Goal: Information Seeking & Learning: Learn about a topic

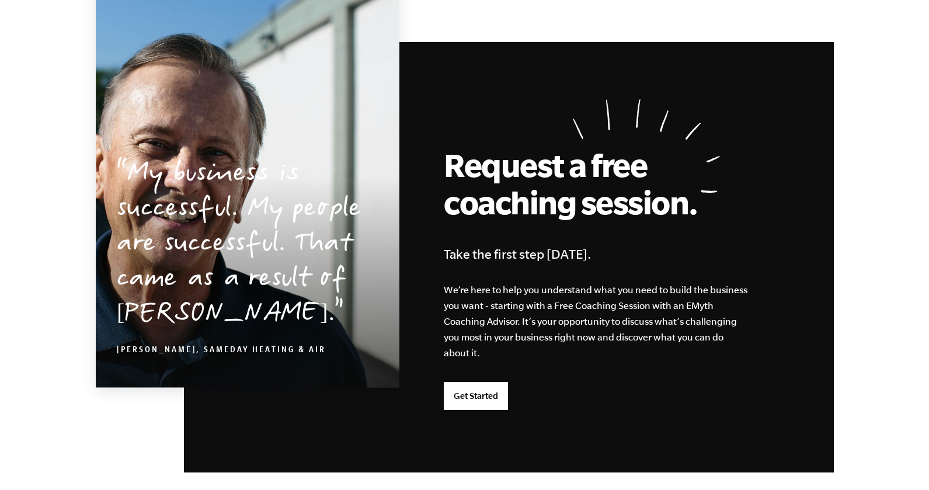
scroll to position [3110, 0]
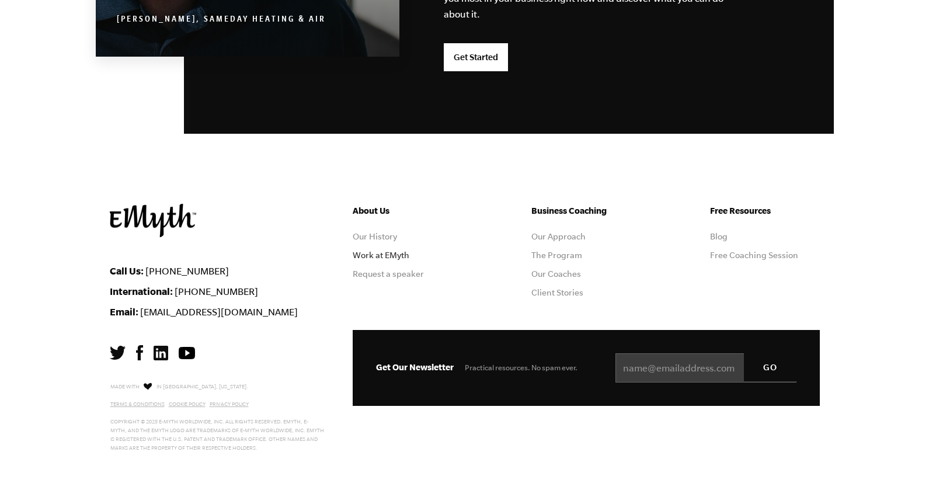
click at [390, 254] on link "Work at EMyth" at bounding box center [381, 255] width 57 height 9
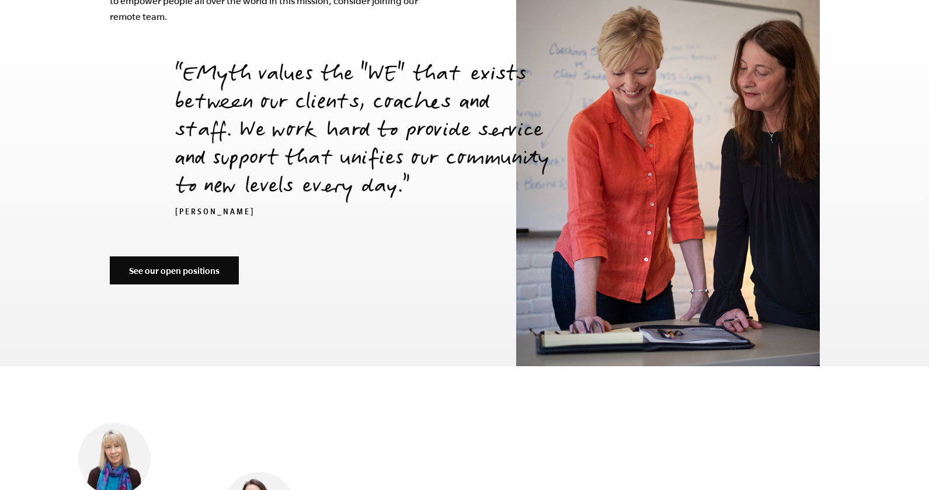
scroll to position [4236, 0]
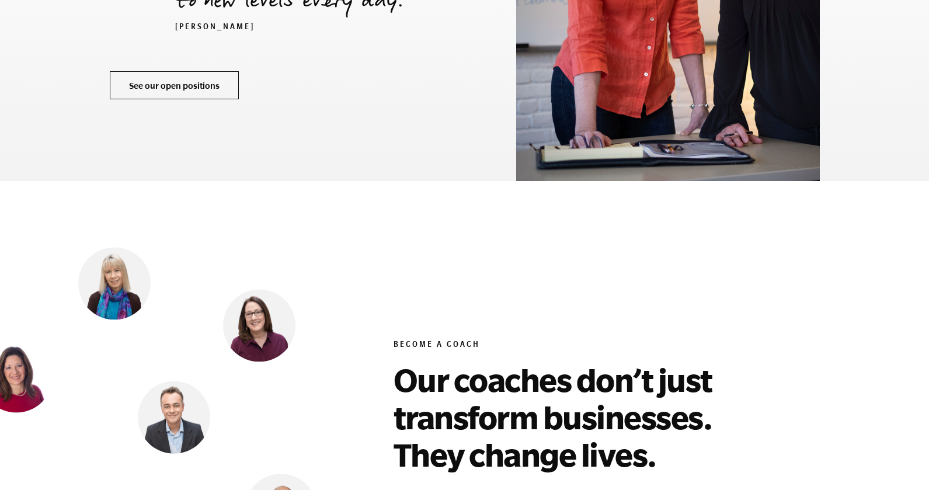
click at [163, 71] on link "See our open positions" at bounding box center [174, 85] width 129 height 28
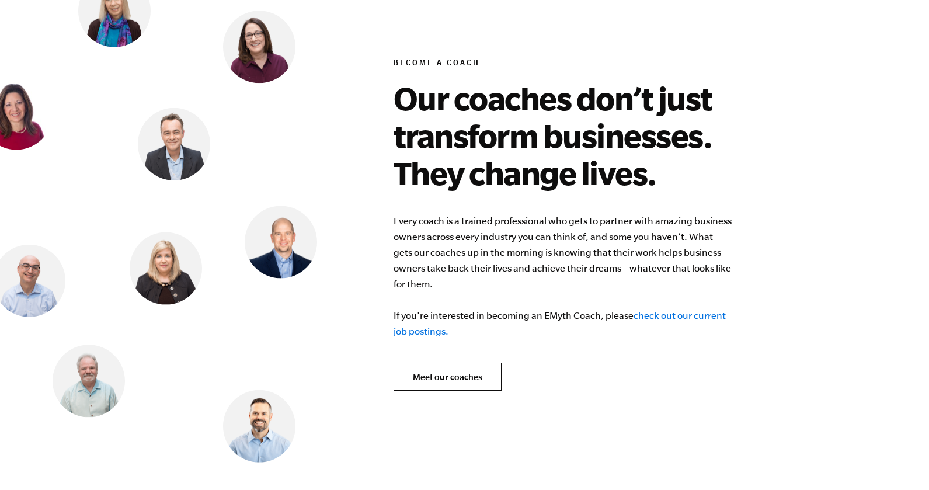
scroll to position [4520, 0]
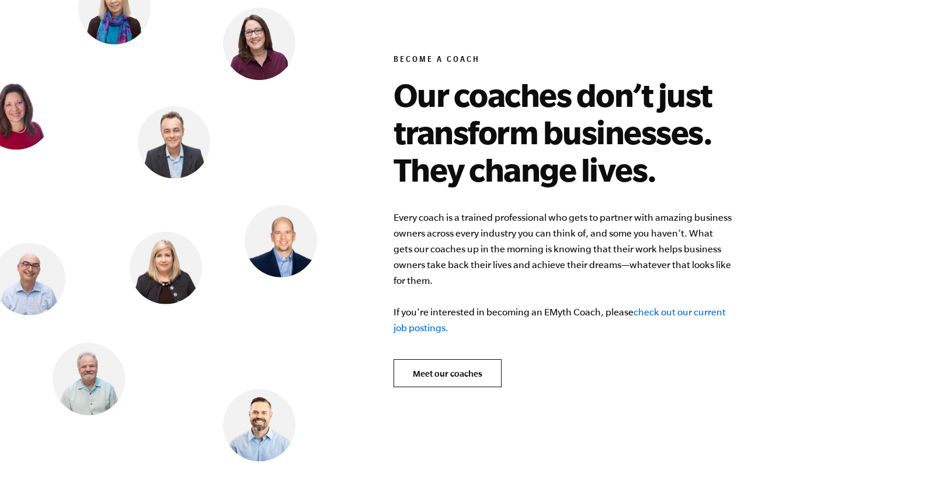
click at [684, 307] on link "check out our current job postings." at bounding box center [560, 320] width 332 height 26
click at [448, 361] on link "Meet our coaches" at bounding box center [448, 373] width 108 height 28
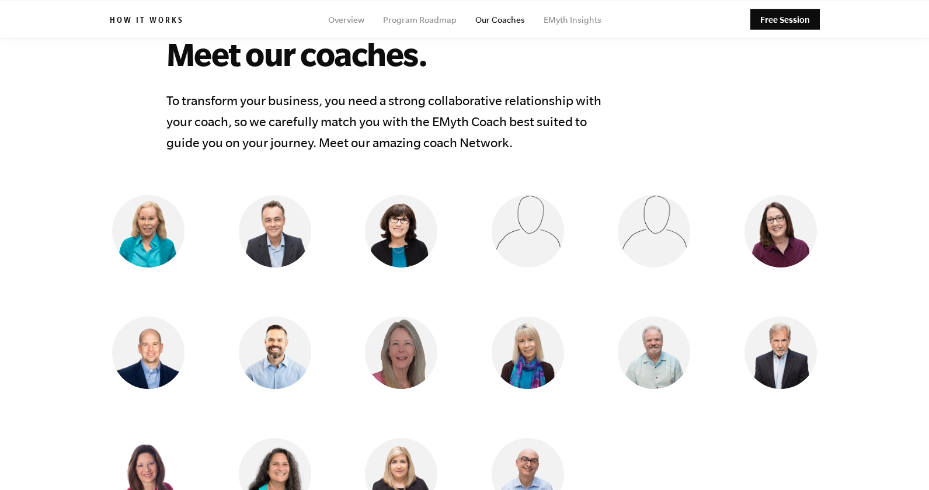
scroll to position [877, 0]
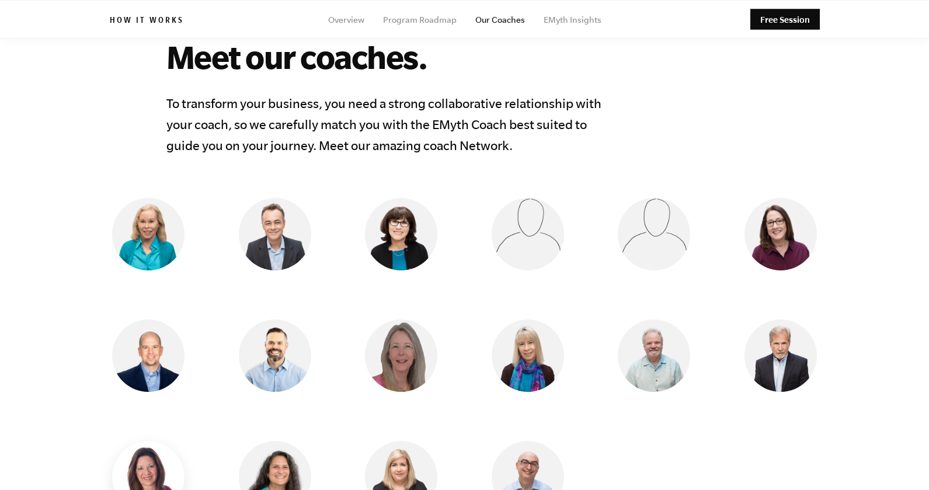
click at [161, 441] on img at bounding box center [148, 477] width 72 height 72
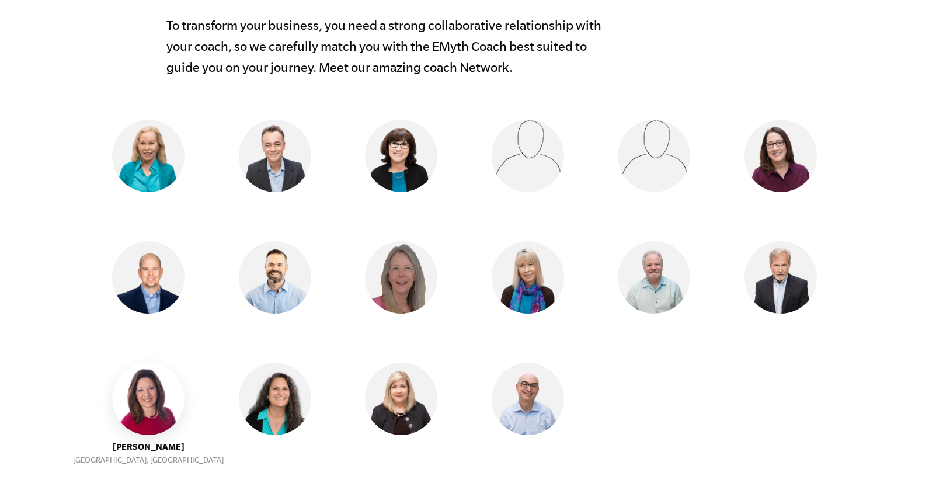
scroll to position [957, 0]
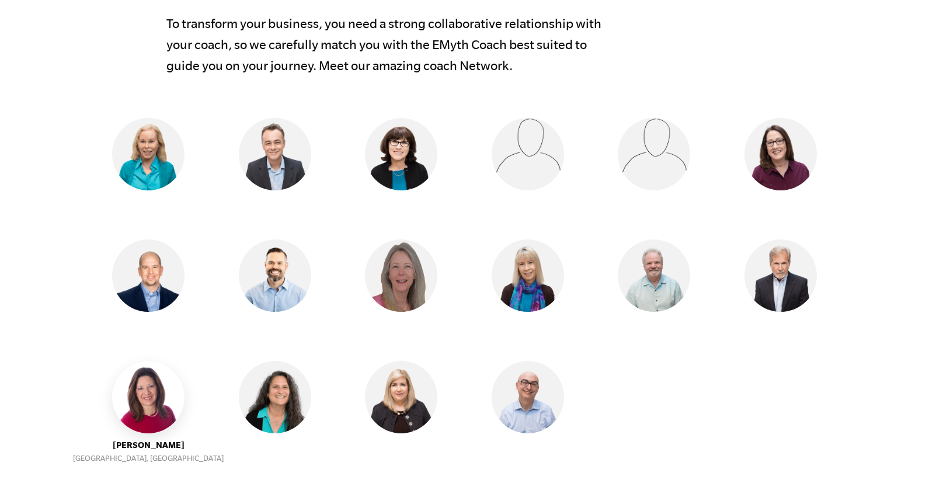
click at [144, 373] on img at bounding box center [148, 397] width 72 height 72
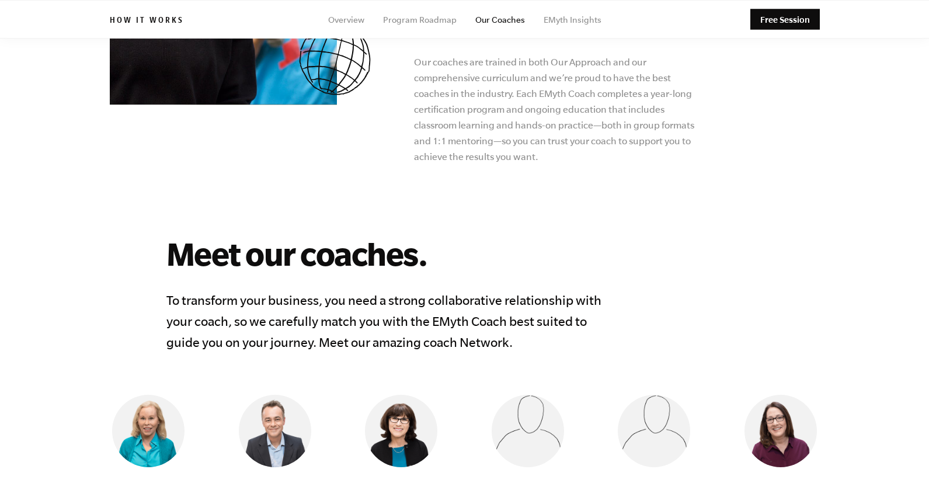
scroll to position [0, 0]
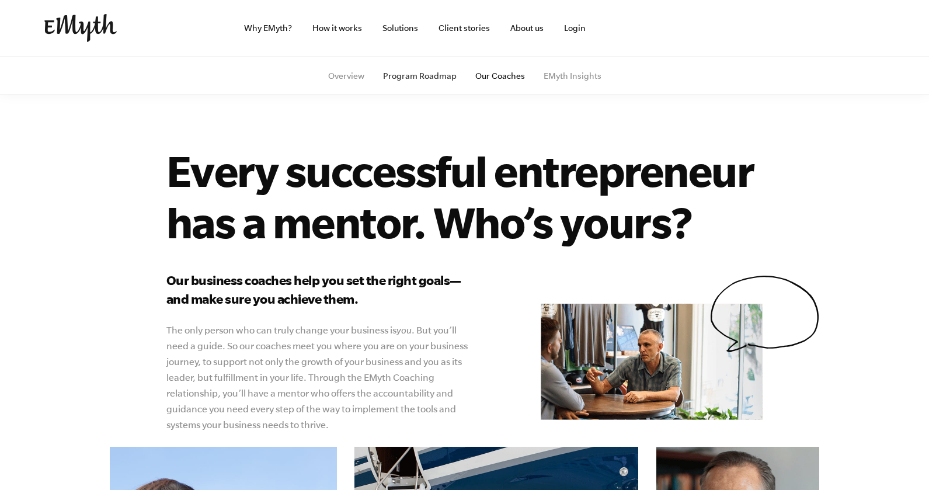
click at [430, 76] on link "Program Roadmap" at bounding box center [420, 75] width 74 height 9
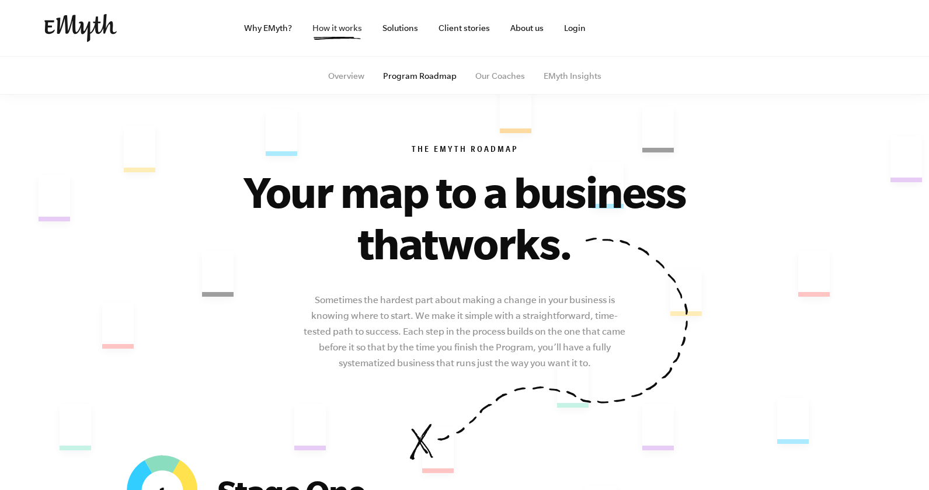
click at [336, 24] on link "How it works" at bounding box center [337, 28] width 68 height 56
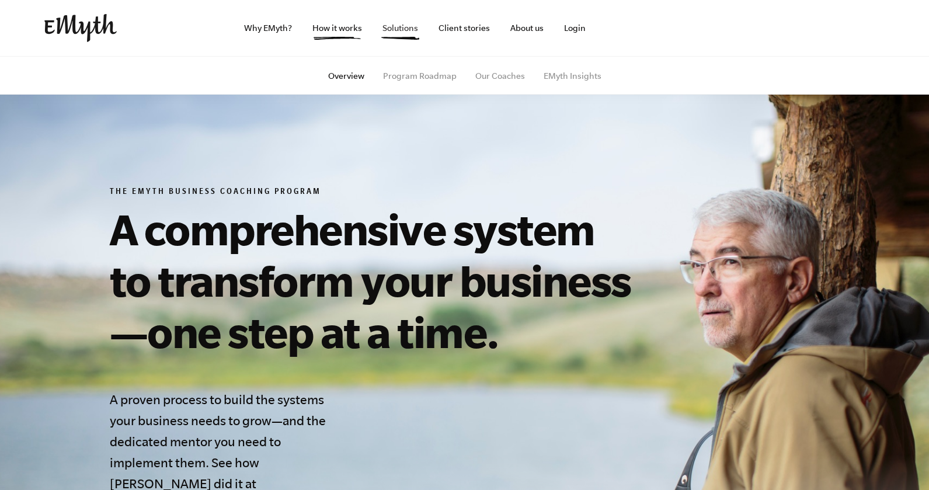
click at [413, 18] on link "Solutions" at bounding box center [400, 28] width 54 height 56
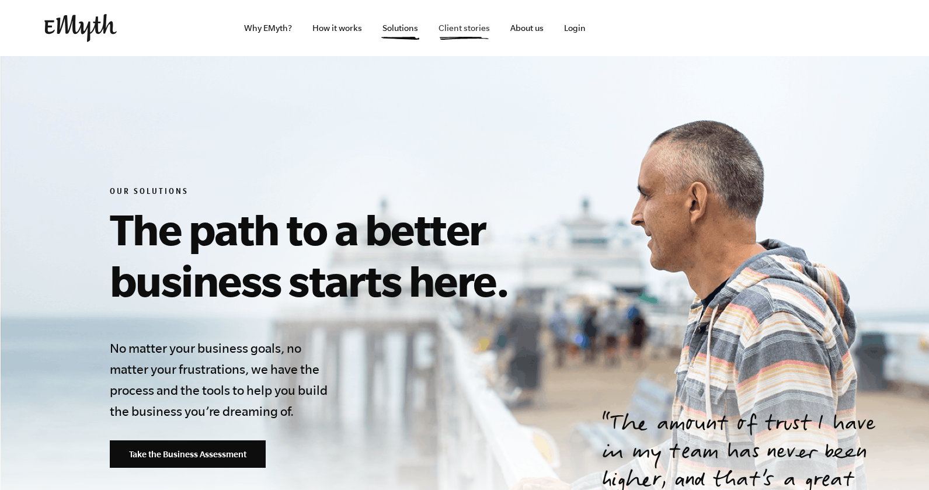
click at [468, 27] on link "Client stories" at bounding box center [464, 28] width 70 height 56
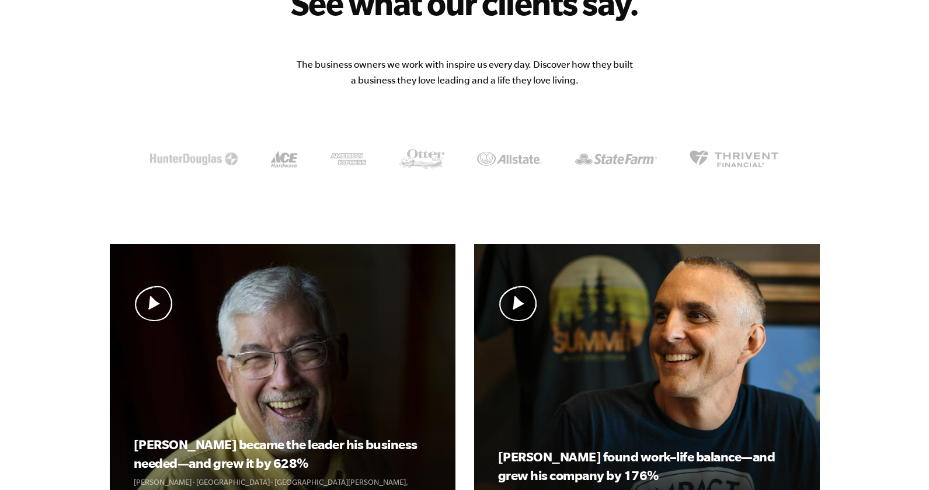
scroll to position [304, 0]
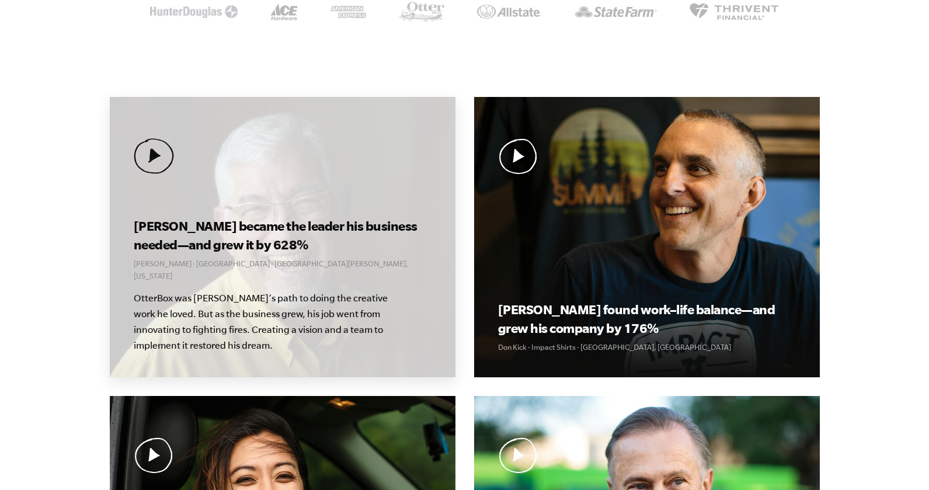
click at [238, 171] on div "[PERSON_NAME] became the leader his business needed—and grew it by 628% [PERSON…" at bounding box center [283, 237] width 346 height 280
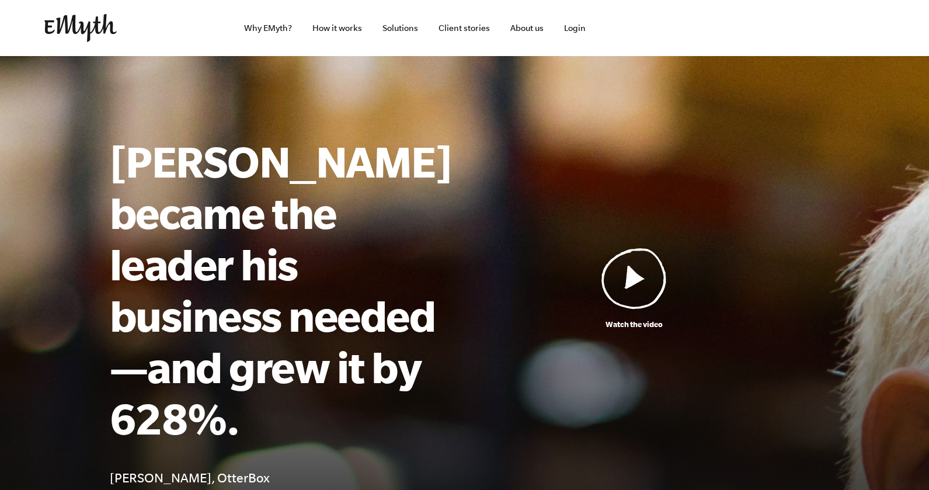
click at [646, 267] on img at bounding box center [633, 278] width 65 height 61
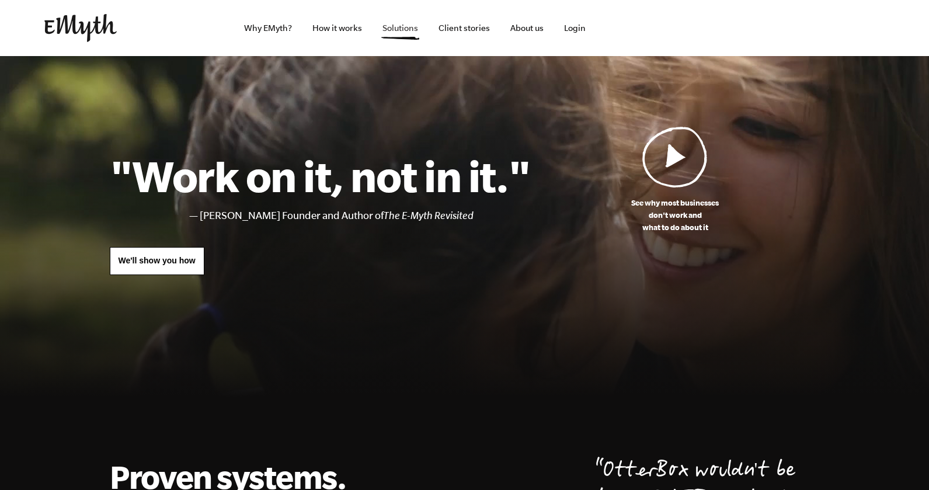
click at [424, 25] on link "Solutions" at bounding box center [400, 28] width 54 height 56
click at [396, 28] on link "Solutions" at bounding box center [400, 28] width 54 height 56
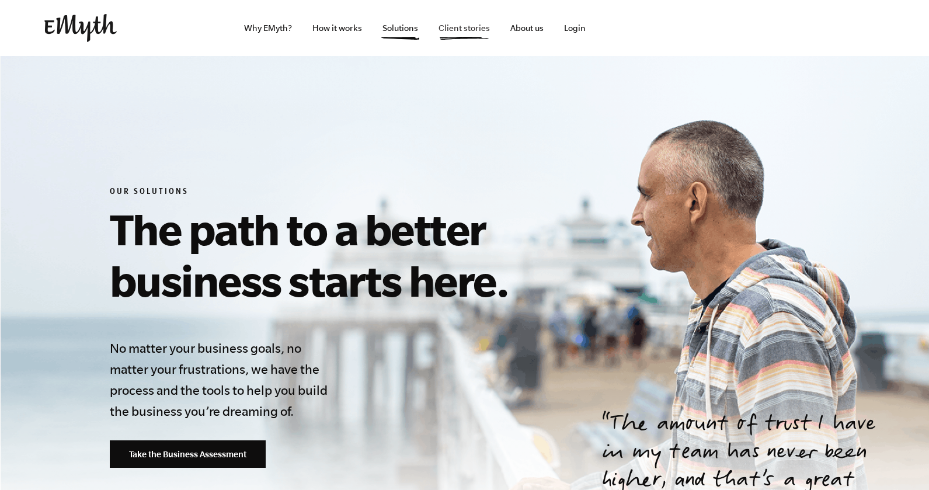
click at [471, 29] on link "Client stories" at bounding box center [464, 28] width 70 height 56
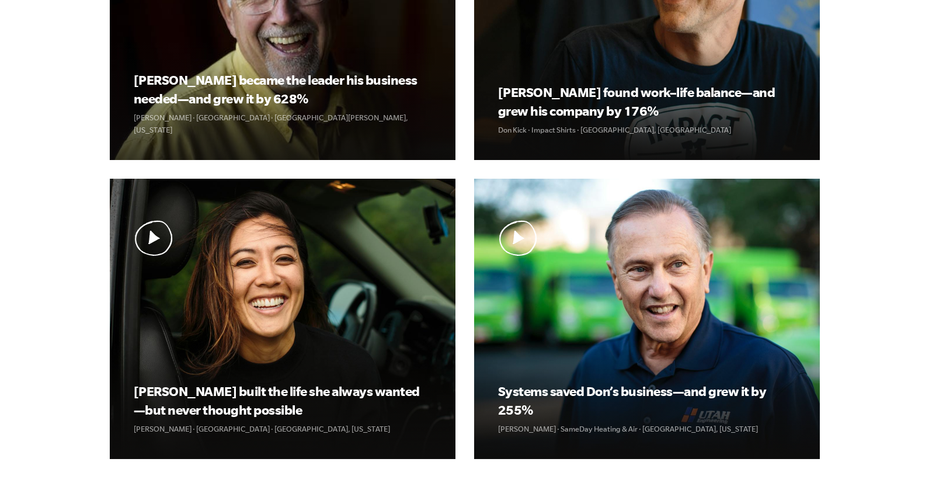
scroll to position [371, 0]
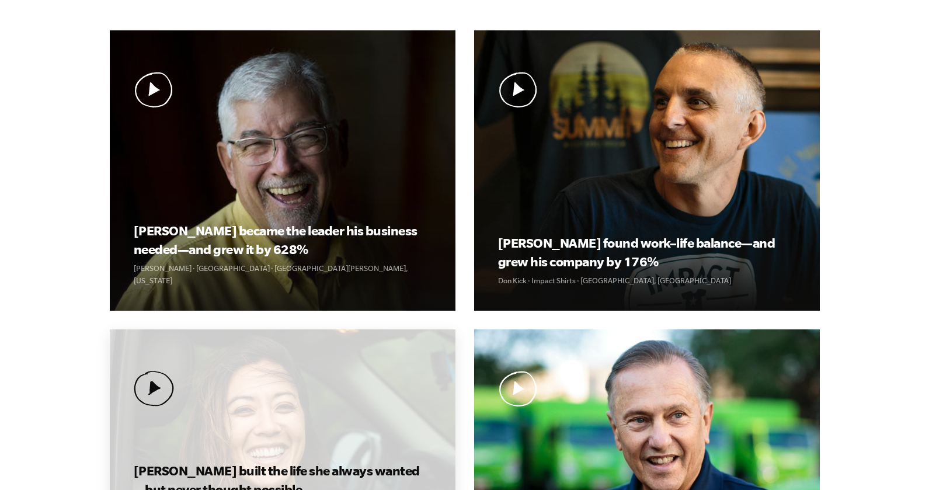
click at [345, 451] on div "Kolby built the life she always wanted—but never thought possible Kolby Moser ·…" at bounding box center [283, 469] width 346 height 280
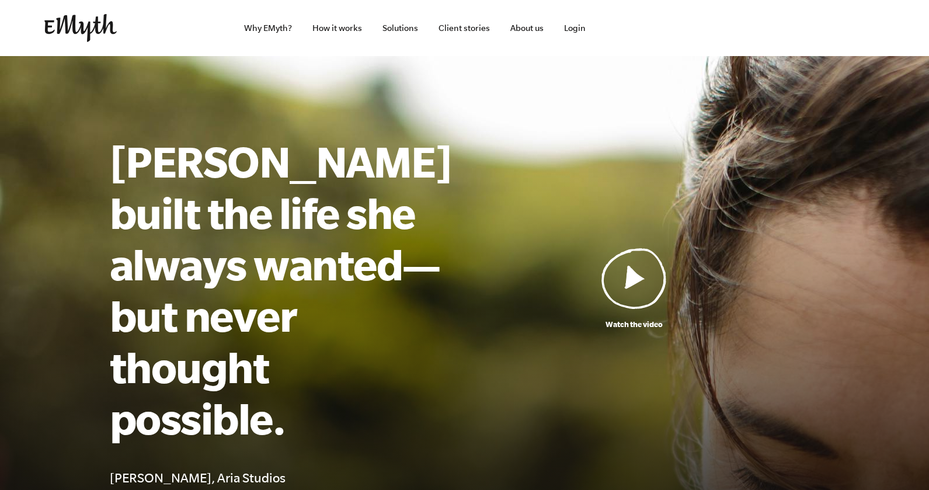
click at [646, 248] on img at bounding box center [633, 278] width 65 height 61
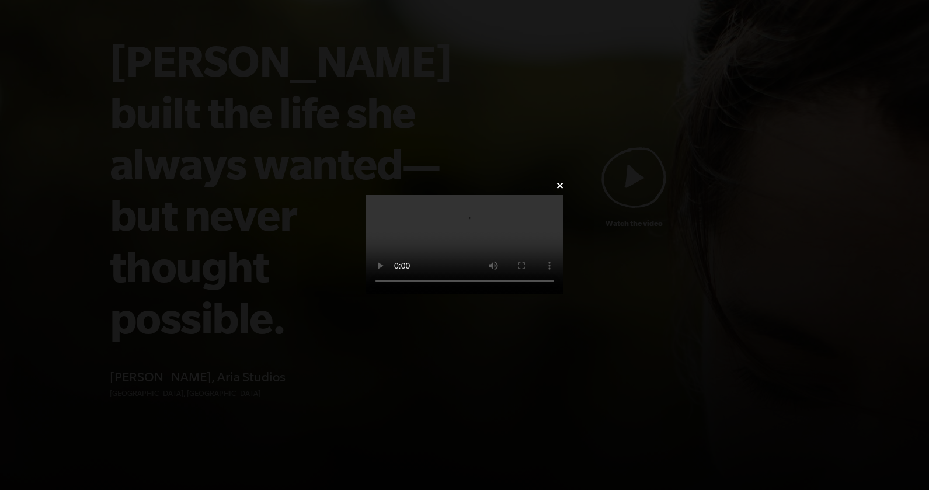
scroll to position [106, 0]
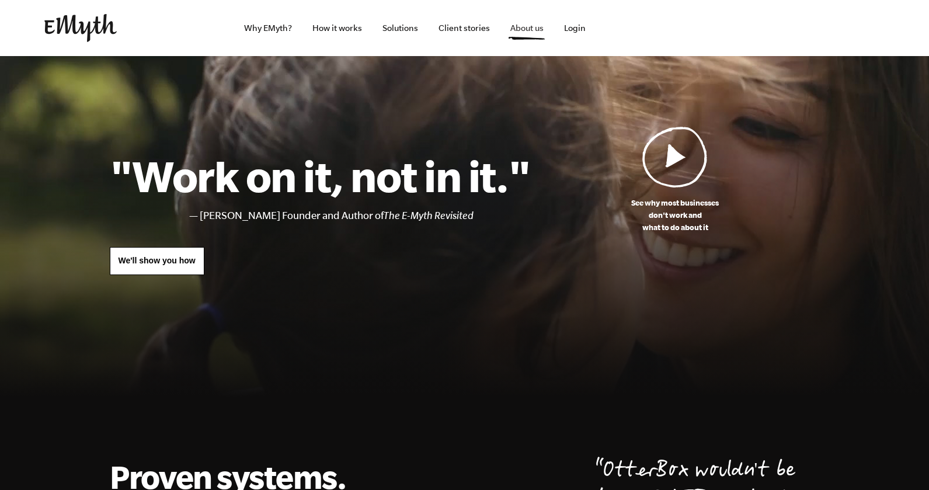
click at [527, 29] on link "About us" at bounding box center [527, 28] width 52 height 56
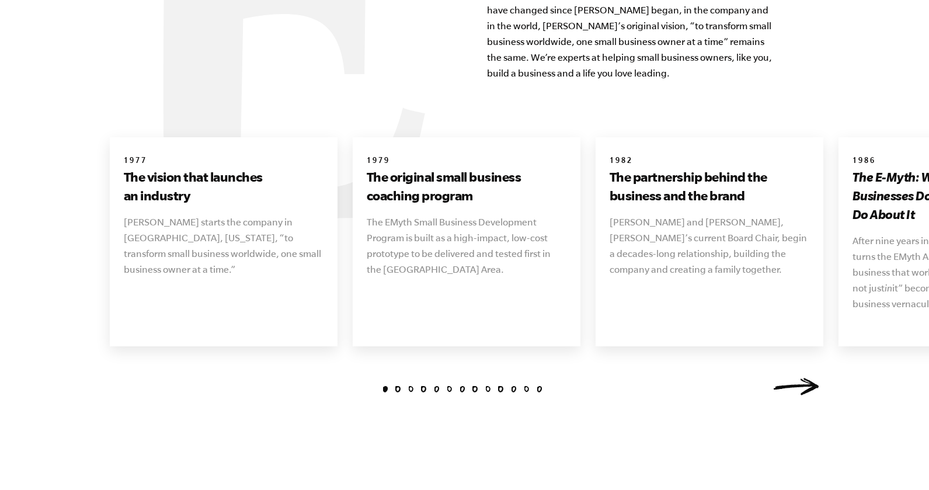
scroll to position [1345, 0]
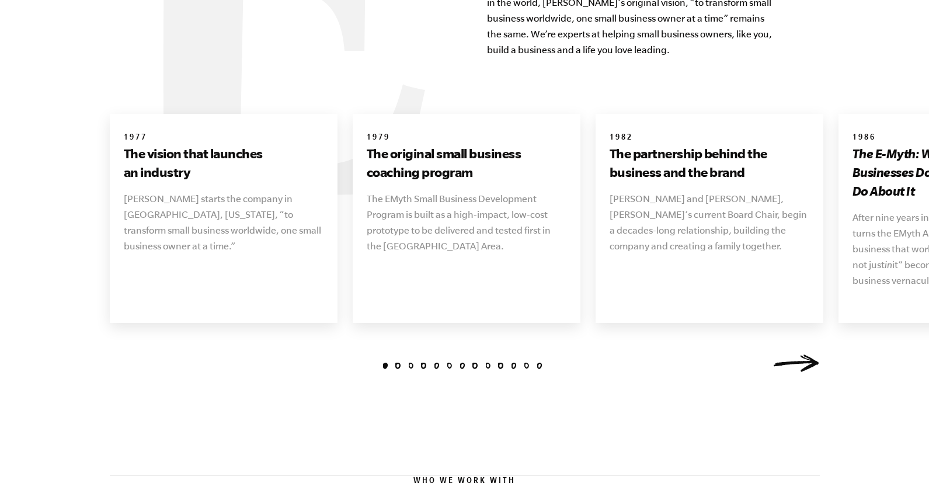
click at [684, 191] on p "Michael Gerber and Ilene Frahm, EMyth’s current Board Chair, begin a decades-lo…" at bounding box center [710, 222] width 200 height 63
click at [398, 363] on li "2" at bounding box center [398, 366] width 6 height 6
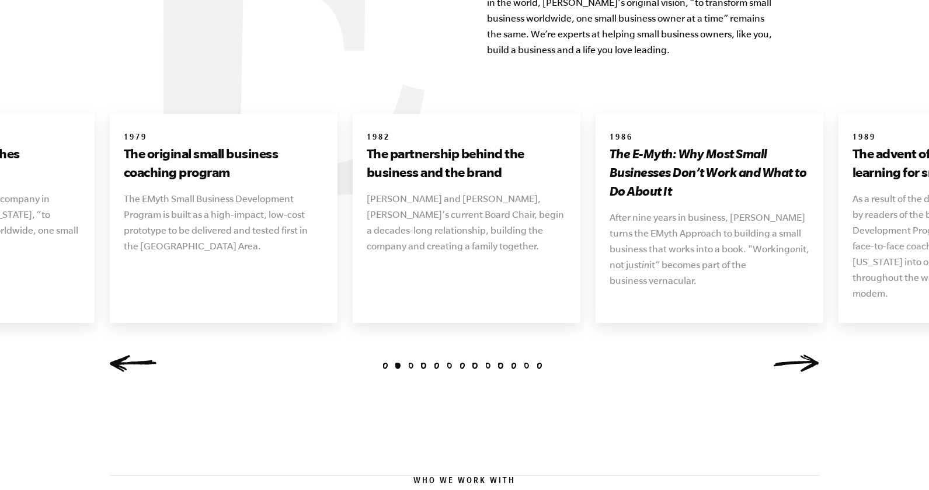
click at [384, 363] on li "1" at bounding box center [385, 366] width 6 height 6
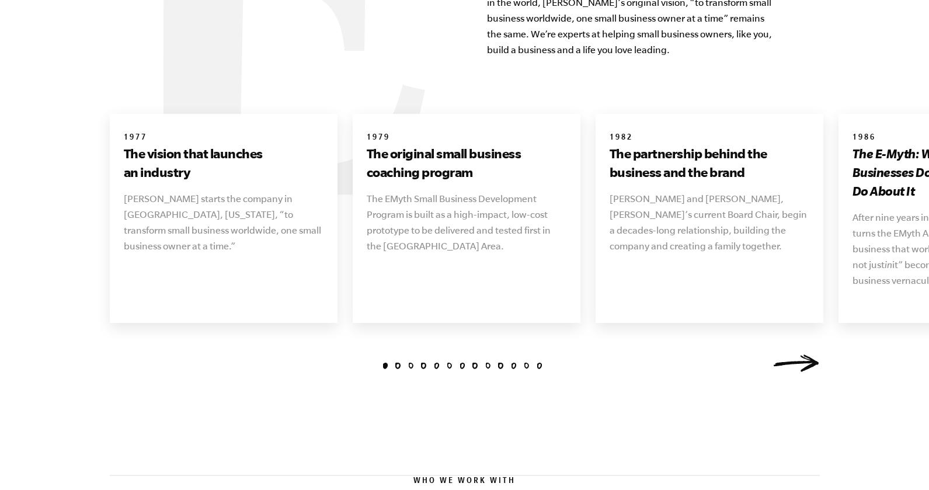
click at [397, 363] on li "2" at bounding box center [398, 366] width 6 height 6
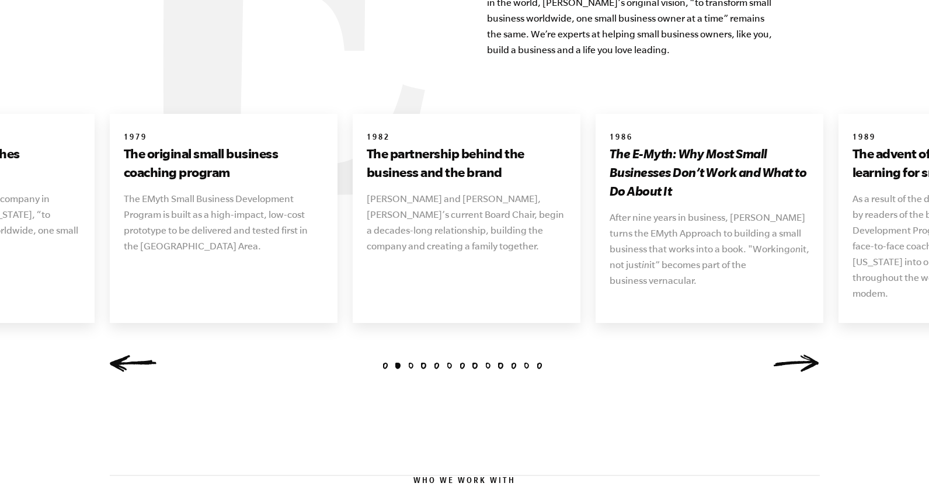
click at [409, 363] on li "3" at bounding box center [411, 366] width 6 height 6
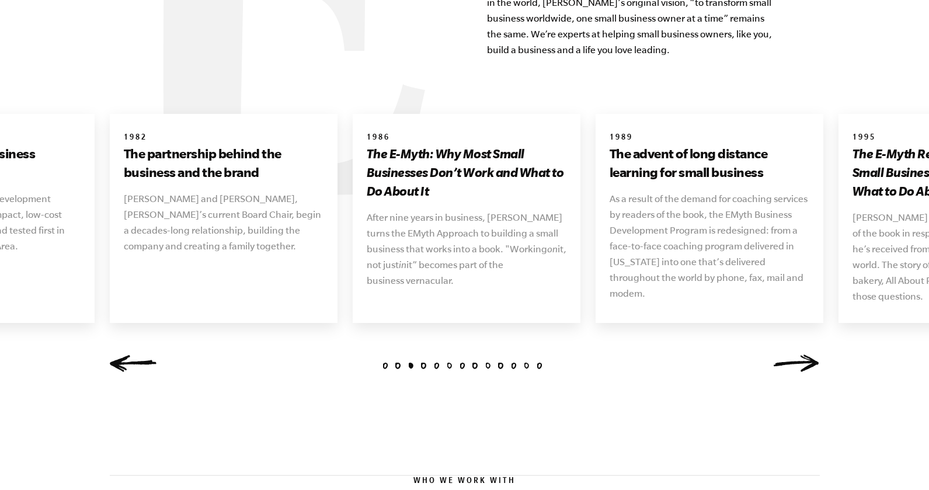
click at [425, 363] on li "4" at bounding box center [423, 366] width 6 height 6
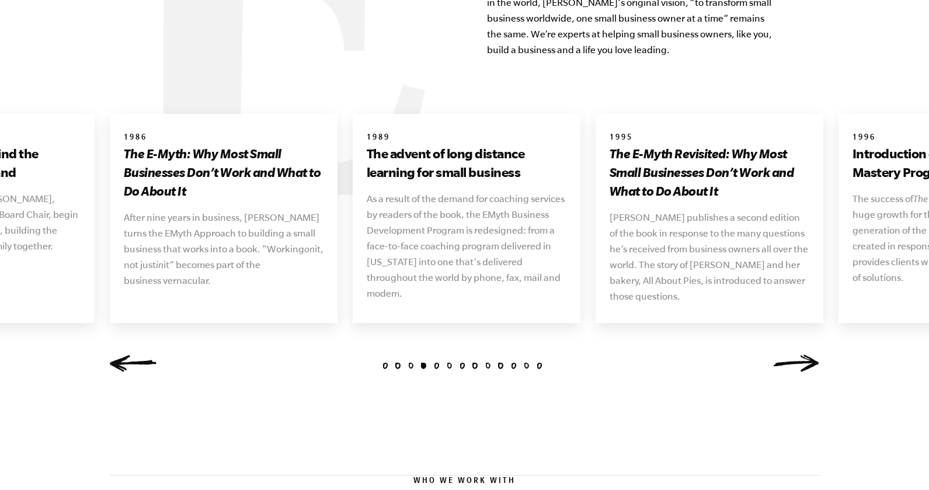
click at [437, 363] on li "5" at bounding box center [436, 366] width 6 height 6
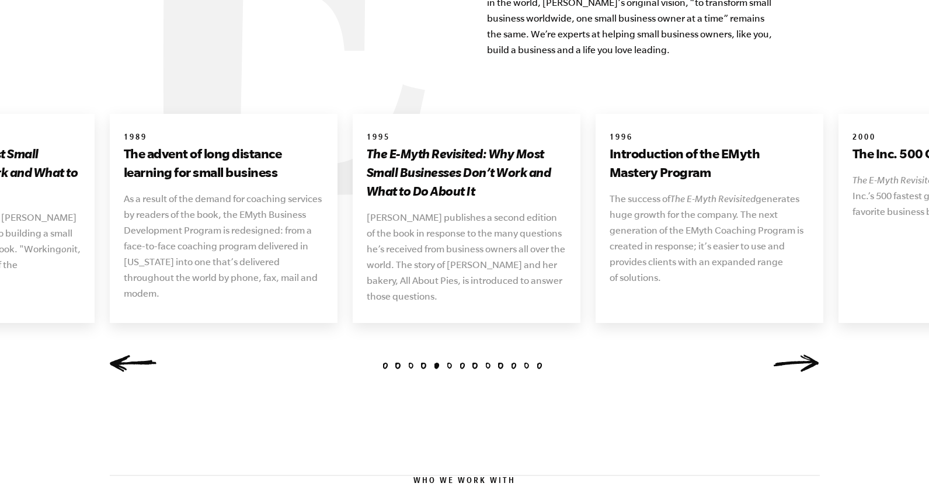
click at [450, 363] on li "6" at bounding box center [449, 366] width 6 height 6
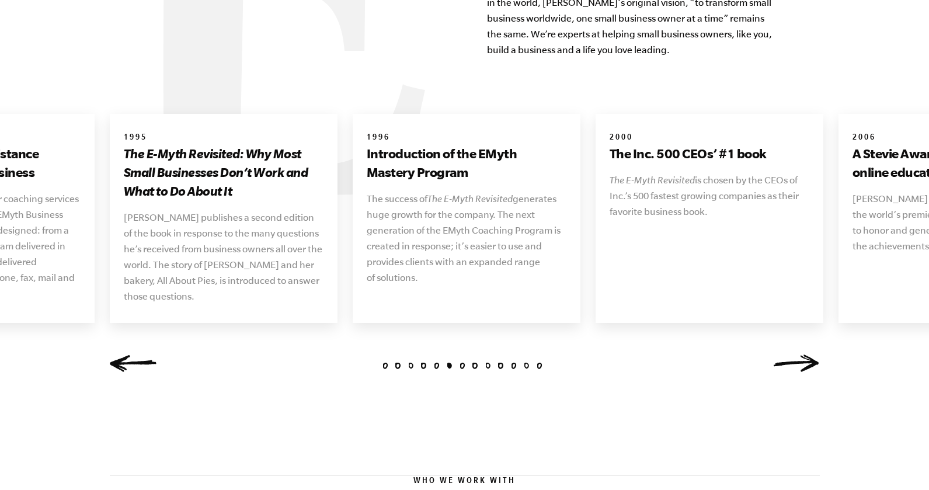
click at [462, 363] on li "7" at bounding box center [462, 366] width 6 height 6
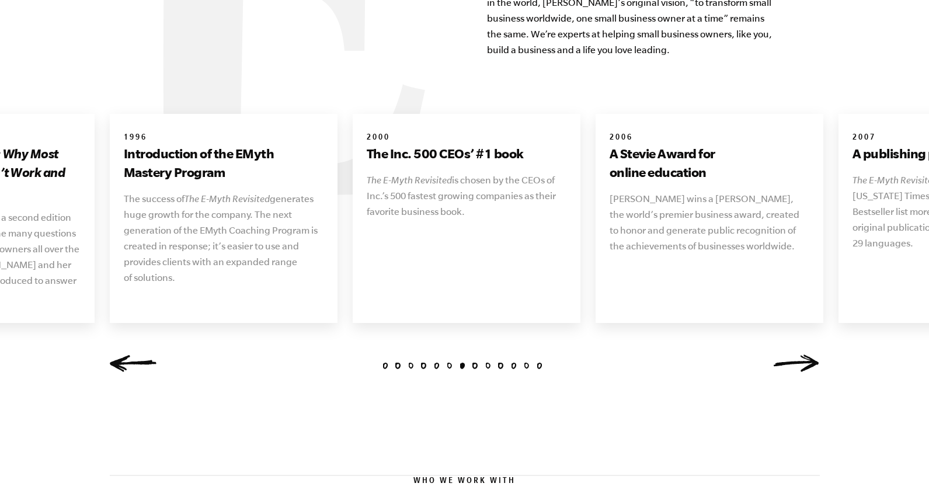
click at [475, 363] on li "8" at bounding box center [475, 366] width 6 height 6
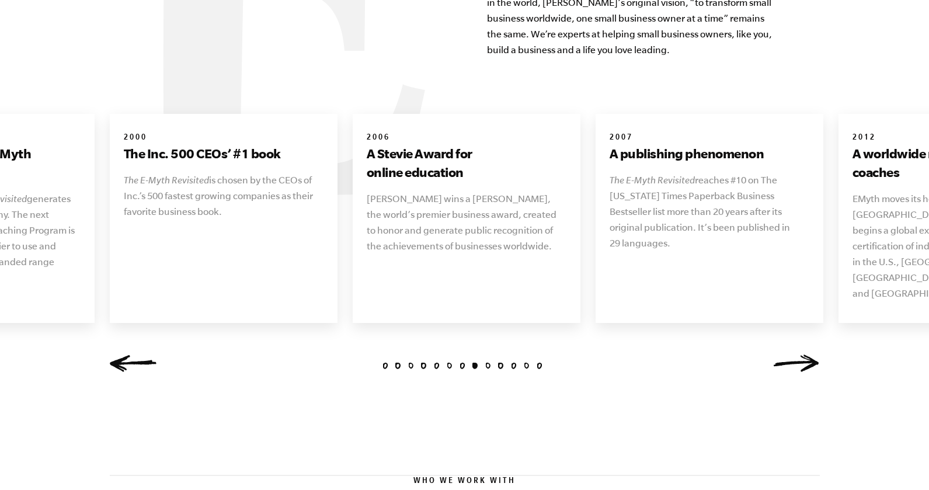
click at [487, 363] on li "9" at bounding box center [488, 366] width 6 height 6
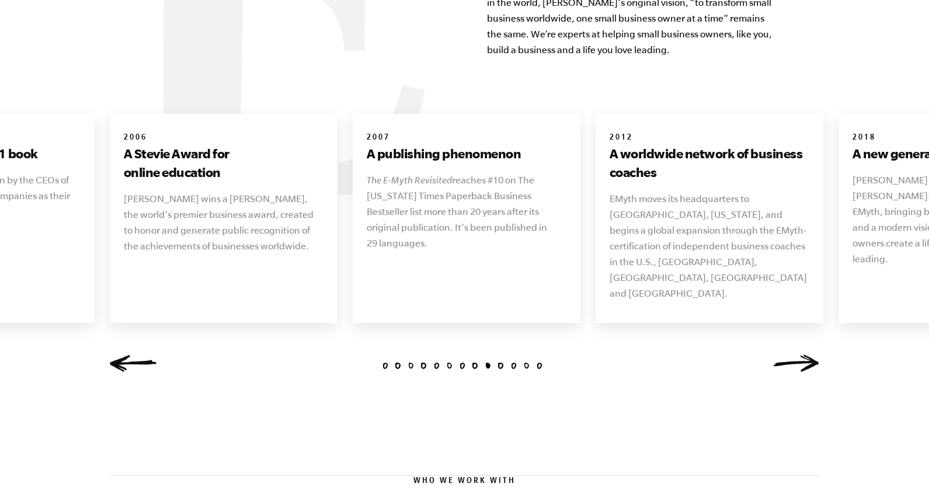
click at [500, 363] on li "10" at bounding box center [501, 366] width 6 height 6
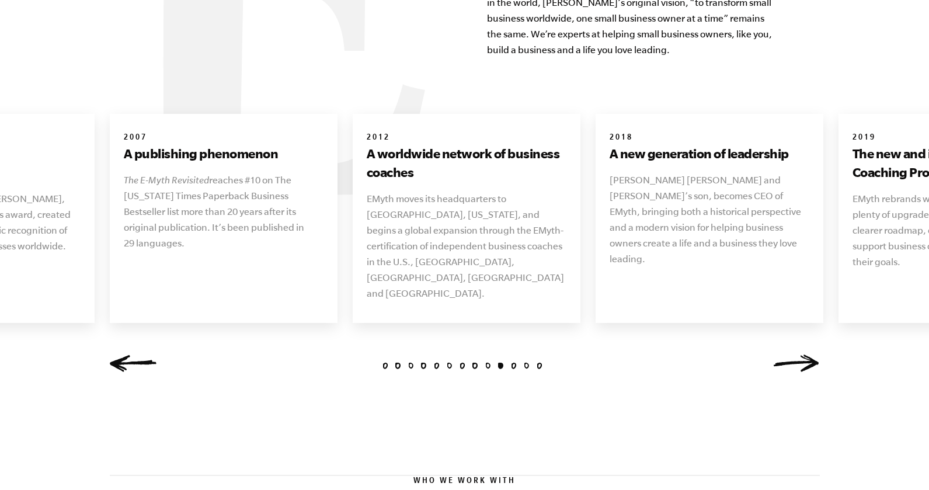
click at [513, 363] on li "11" at bounding box center [513, 366] width 6 height 6
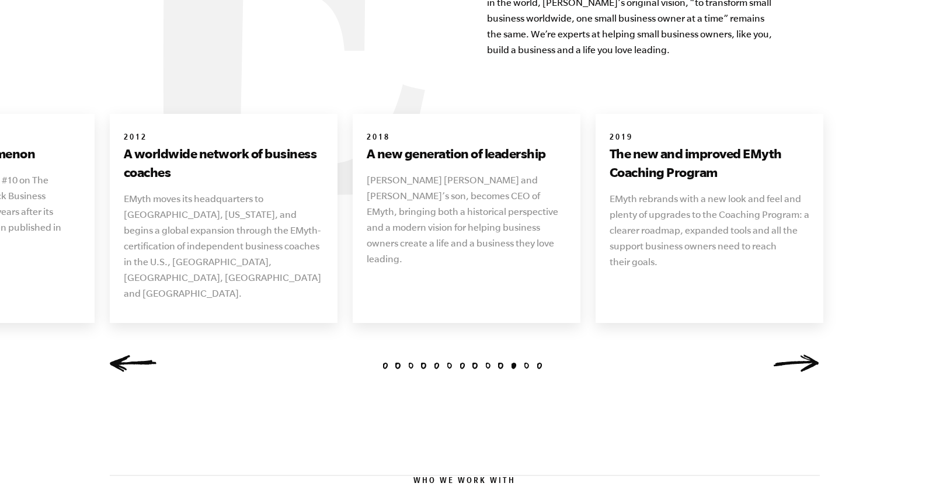
click at [523, 363] on li "12" at bounding box center [526, 366] width 6 height 6
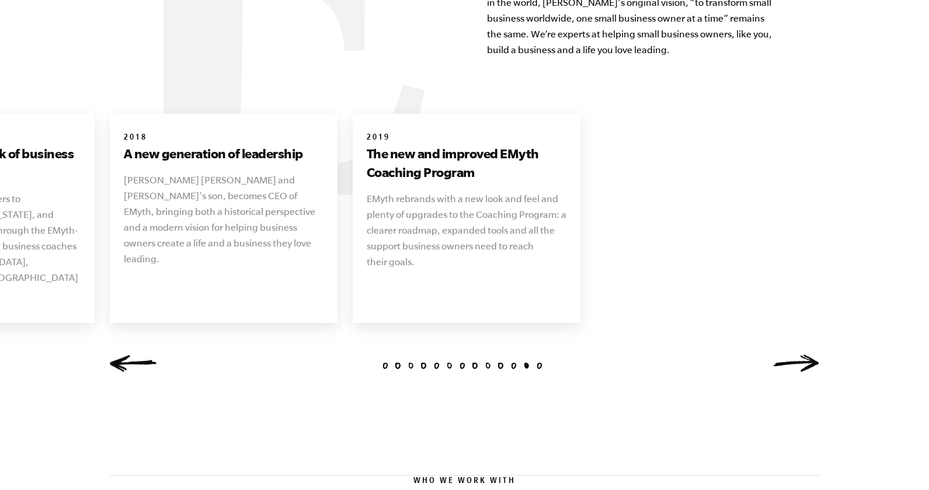
click at [538, 363] on li "13" at bounding box center [539, 366] width 6 height 6
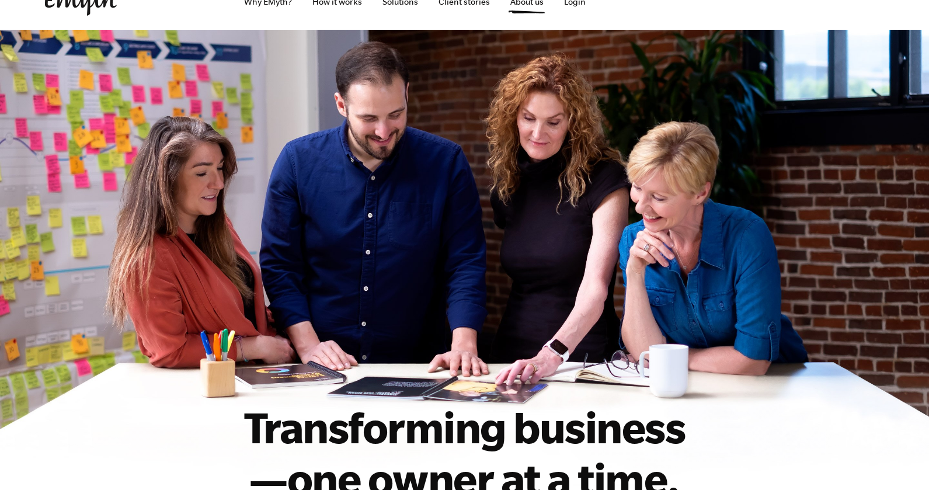
scroll to position [0, 0]
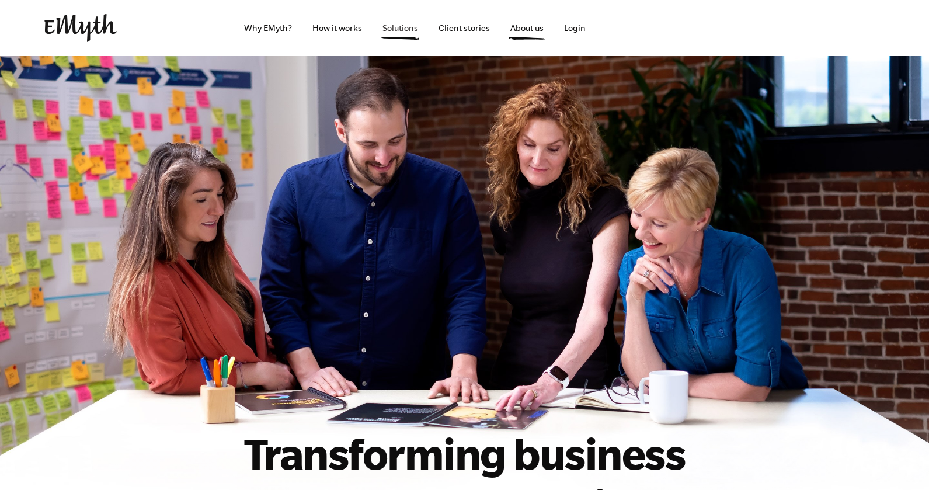
click at [397, 26] on link "Solutions" at bounding box center [400, 28] width 54 height 56
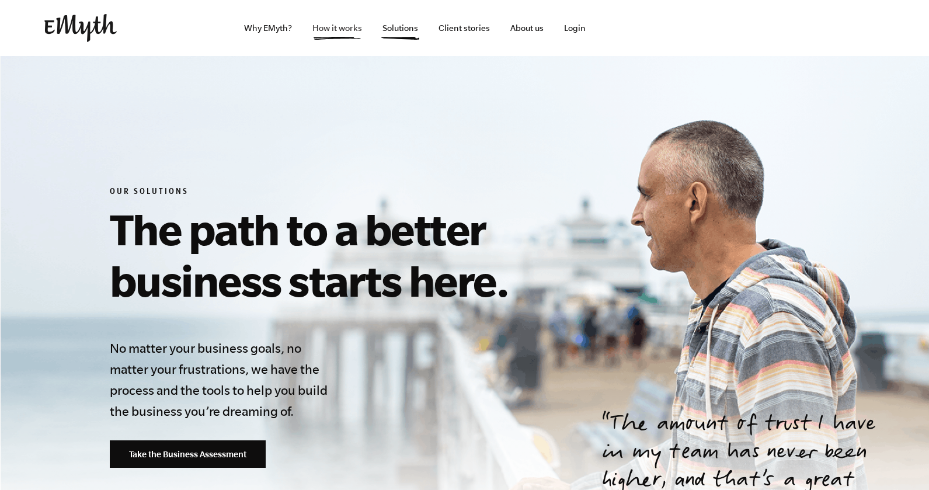
click at [324, 29] on link "How it works" at bounding box center [337, 28] width 68 height 56
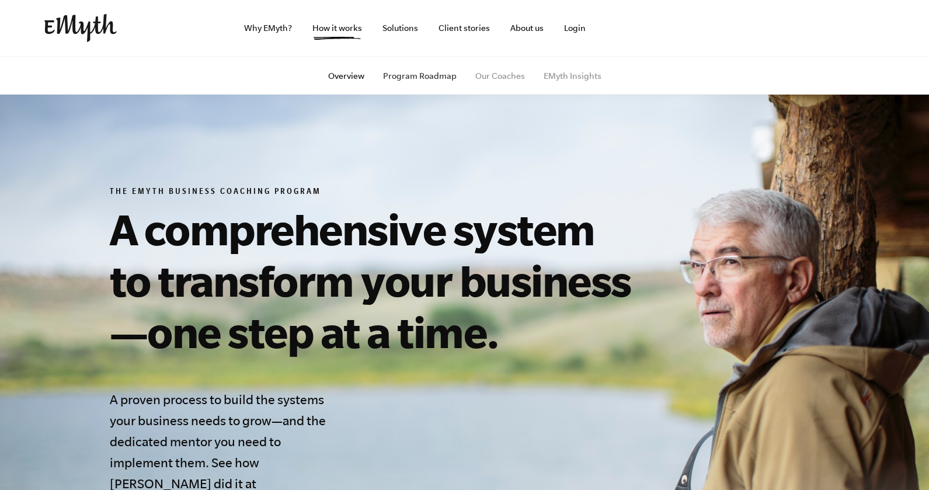
click at [419, 76] on link "Program Roadmap" at bounding box center [420, 75] width 74 height 9
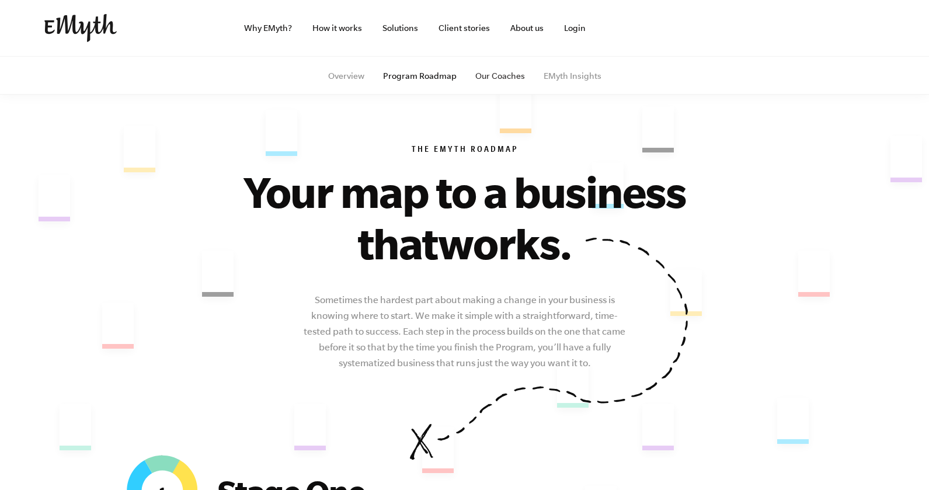
click at [506, 75] on link "Our Coaches" at bounding box center [500, 75] width 50 height 9
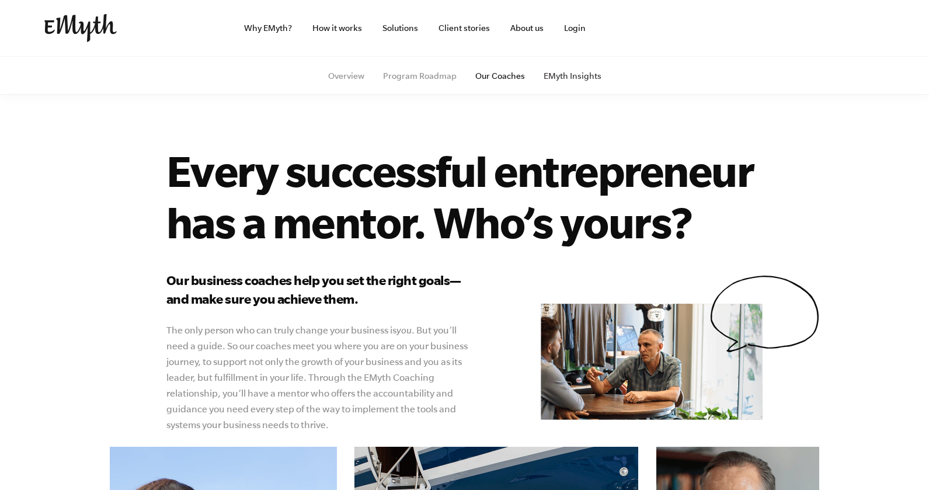
click at [570, 76] on link "EMyth Insights" at bounding box center [573, 75] width 58 height 9
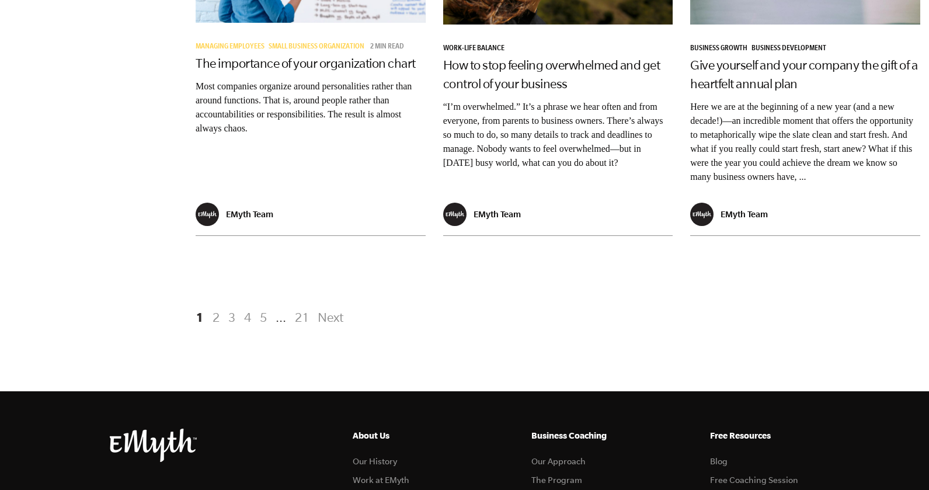
scroll to position [2329, 0]
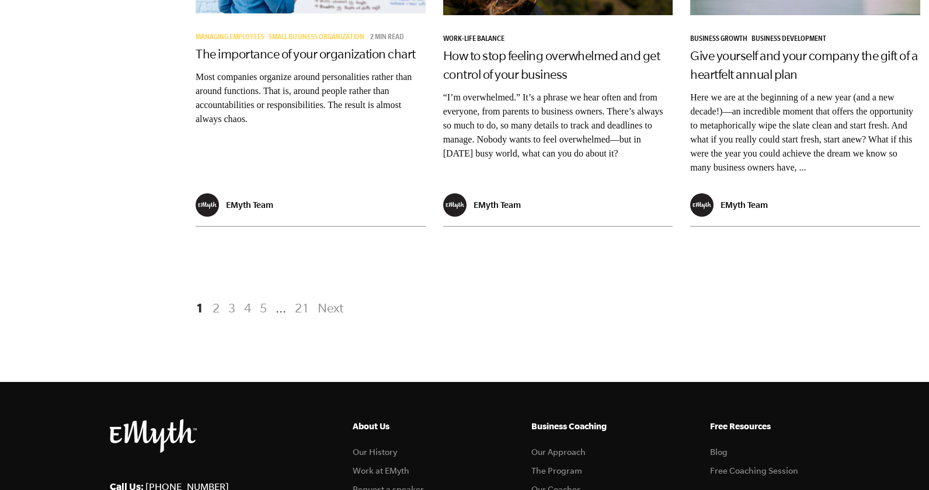
click at [213, 297] on link "2" at bounding box center [216, 307] width 14 height 21
